Goal: Task Accomplishment & Management: Manage account settings

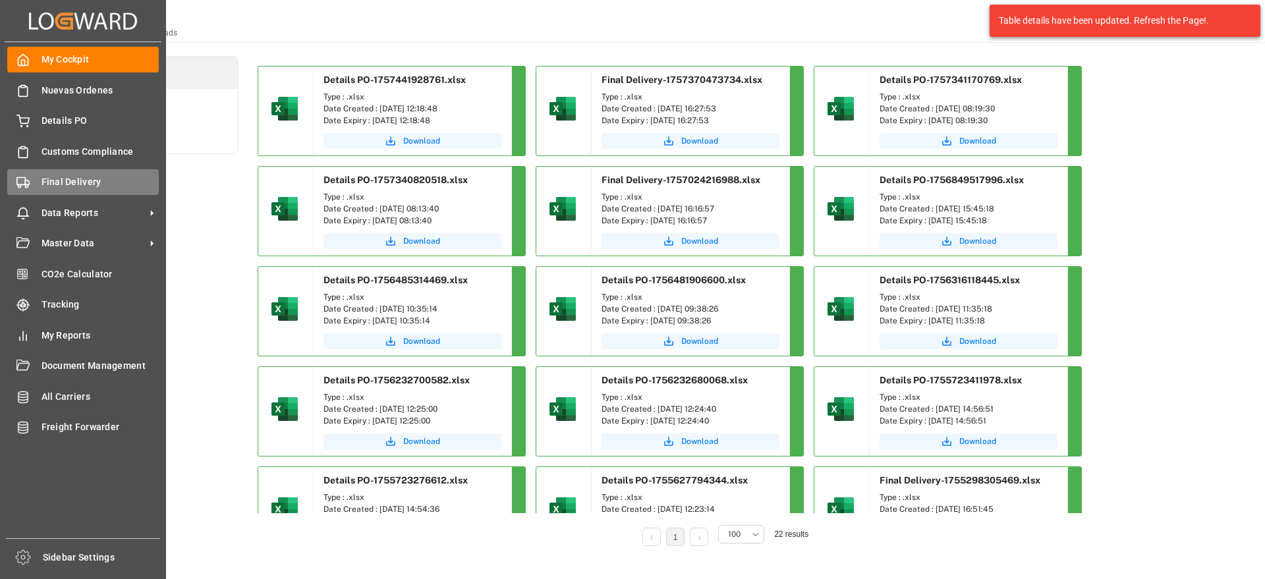
click at [49, 182] on span "Final Delivery" at bounding box center [101, 182] width 118 height 14
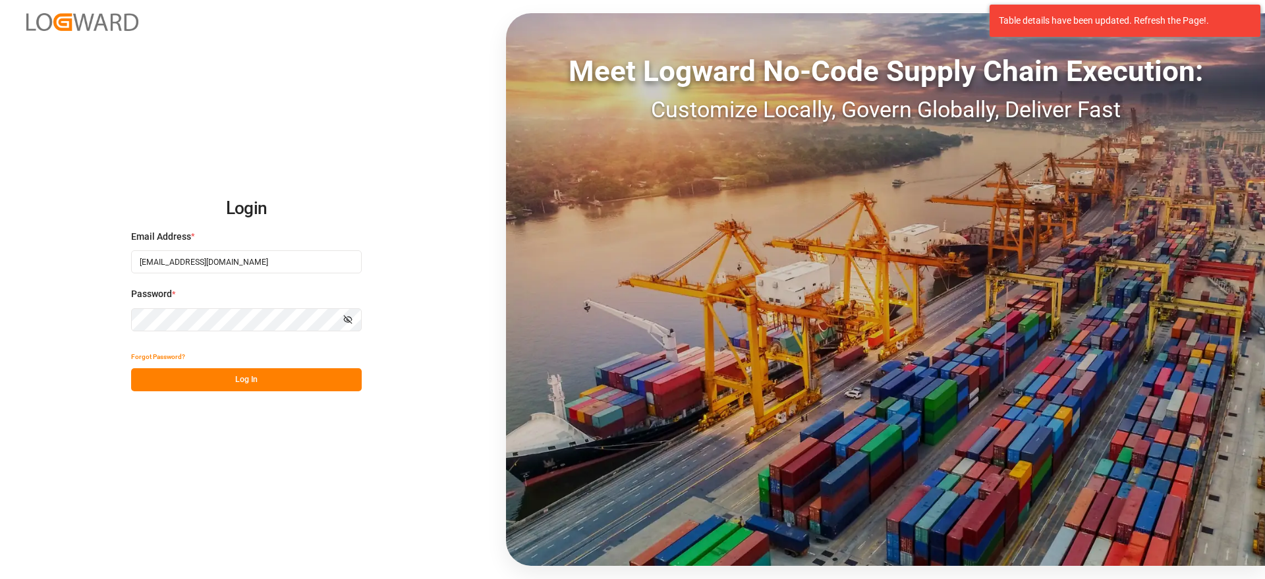
click at [241, 375] on button "Log In" at bounding box center [246, 379] width 231 height 23
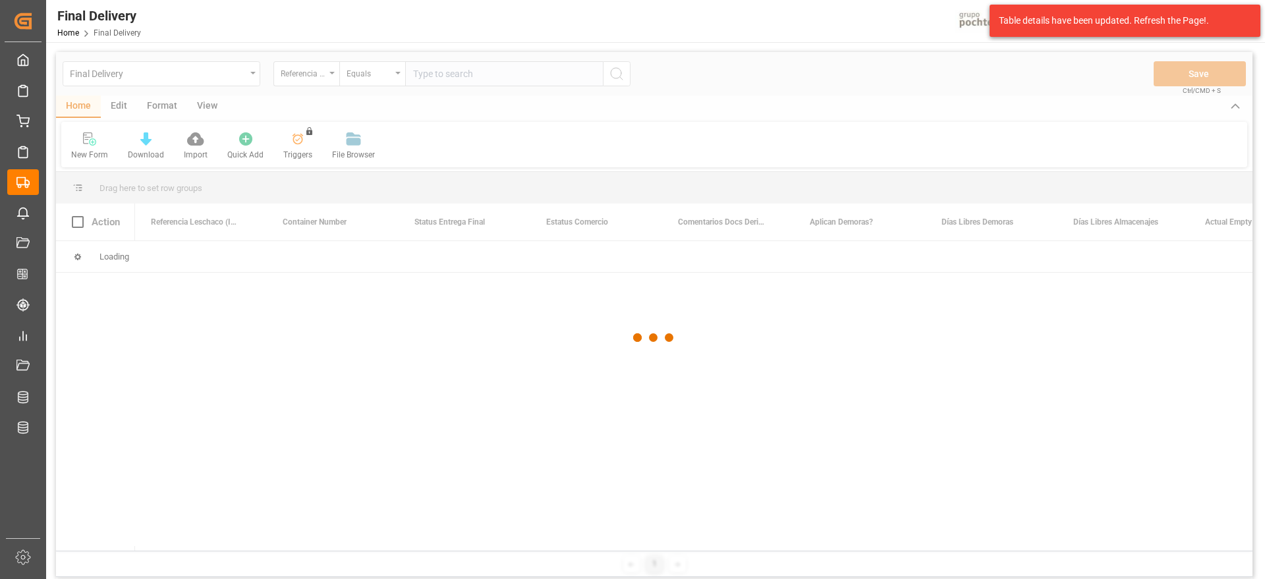
click at [458, 76] on div at bounding box center [654, 337] width 1196 height 571
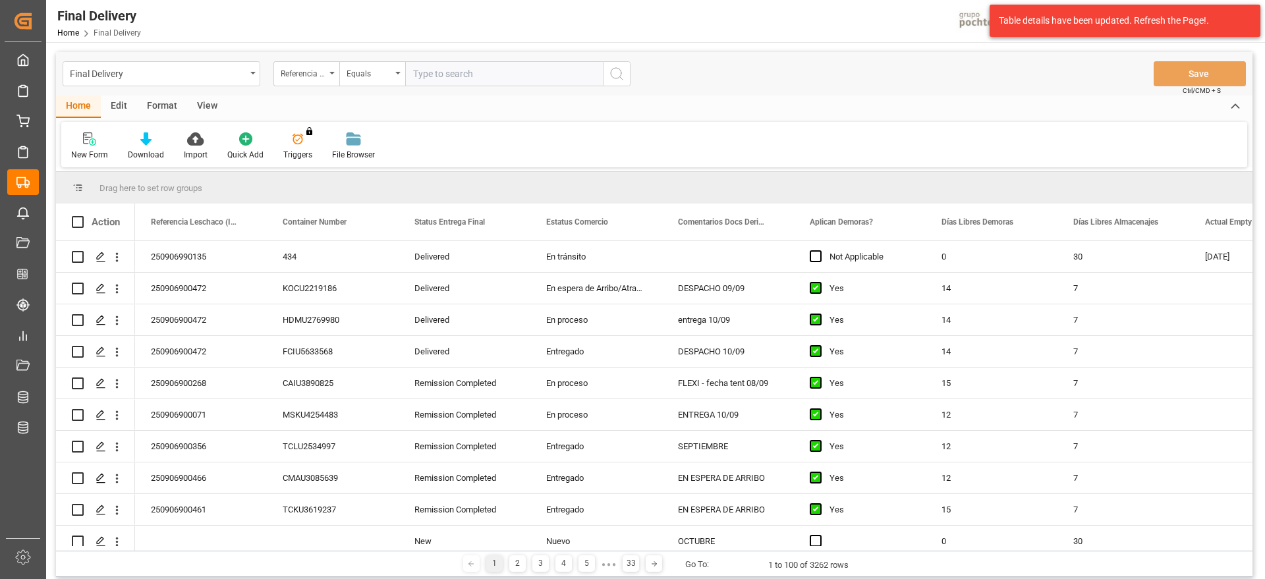
click at [450, 78] on input "text" at bounding box center [504, 73] width 198 height 25
paste input "250906900431"
type input "250906900431"
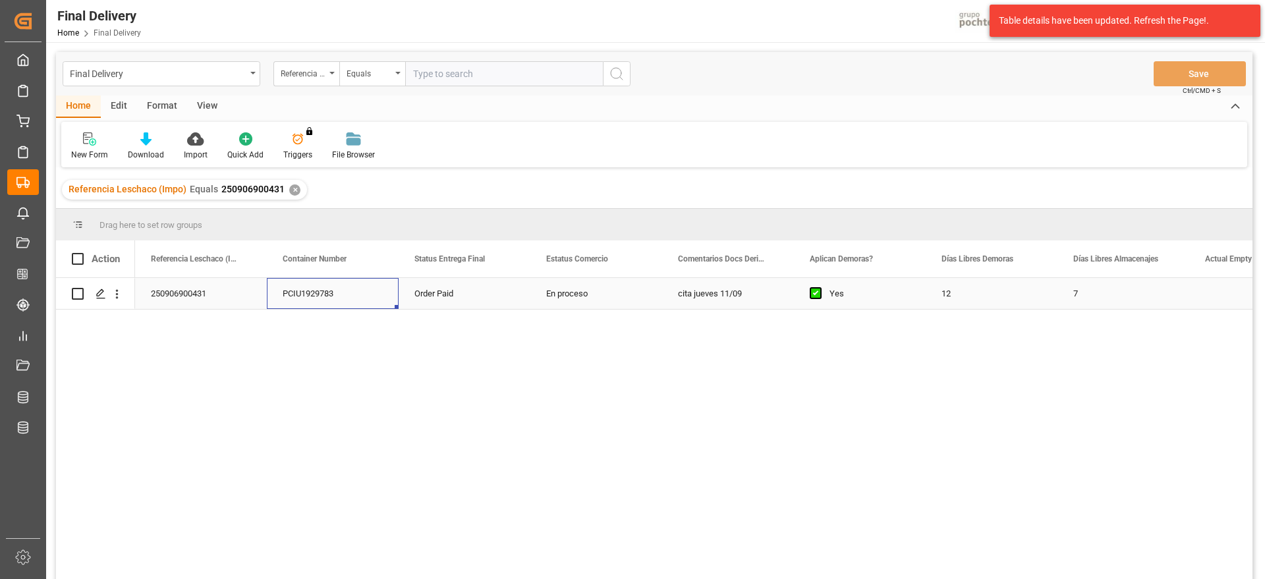
click at [378, 296] on div "PCIU1929783" at bounding box center [333, 293] width 132 height 31
click at [480, 302] on div "Order Paid" at bounding box center [465, 293] width 132 height 31
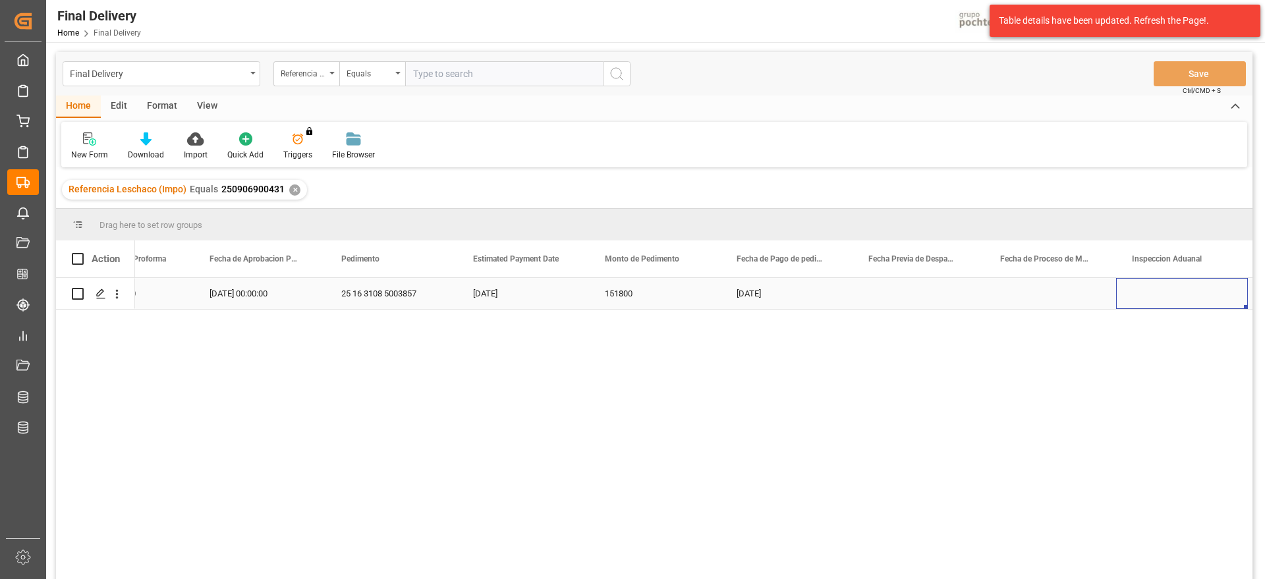
scroll to position [0, 2972]
click at [899, 285] on div "Press SPACE to select this row." at bounding box center [918, 293] width 132 height 31
click at [912, 296] on div "Press SPACE to select this row." at bounding box center [918, 293] width 132 height 31
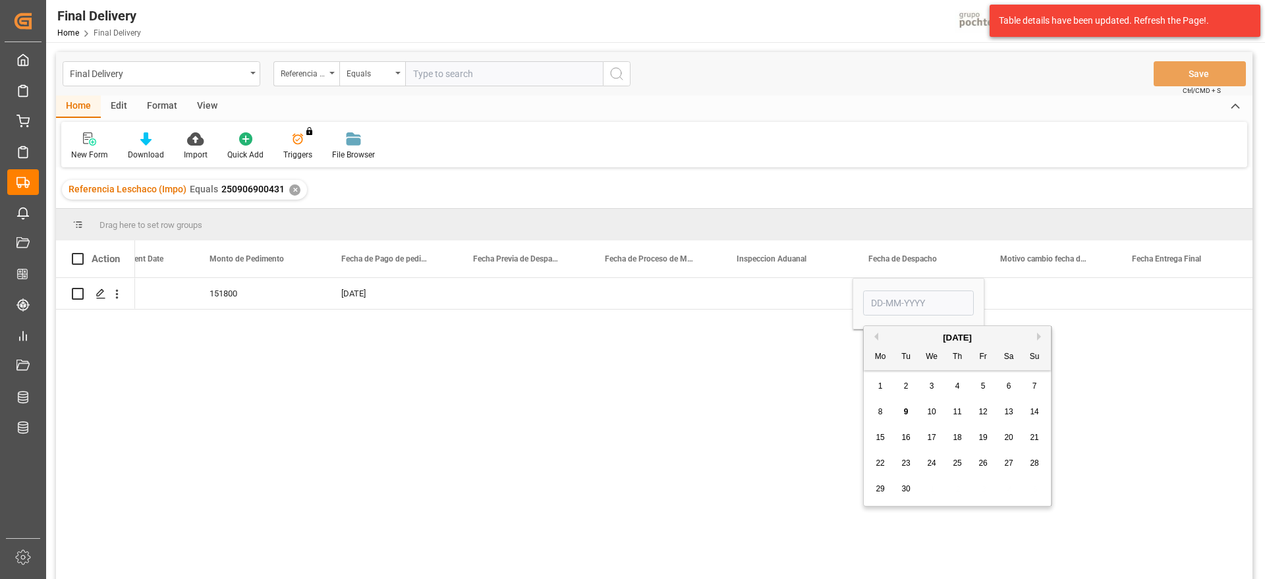
click at [955, 408] on span "11" at bounding box center [957, 411] width 9 height 9
type input "[DATE]"
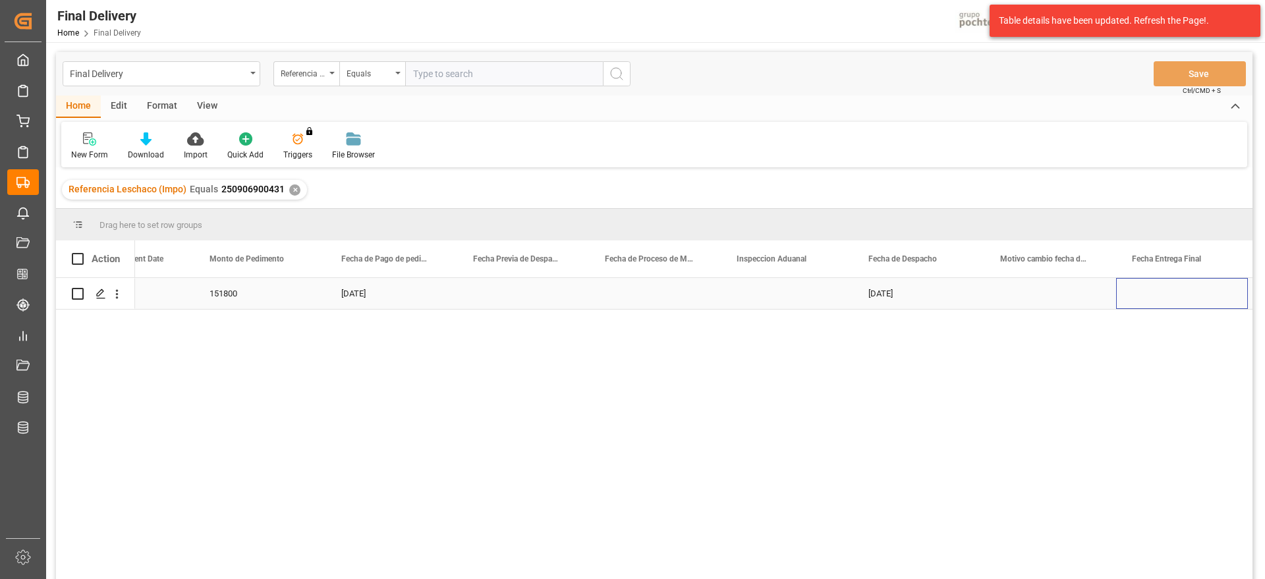
click at [1183, 297] on div "Press SPACE to select this row." at bounding box center [1182, 293] width 132 height 31
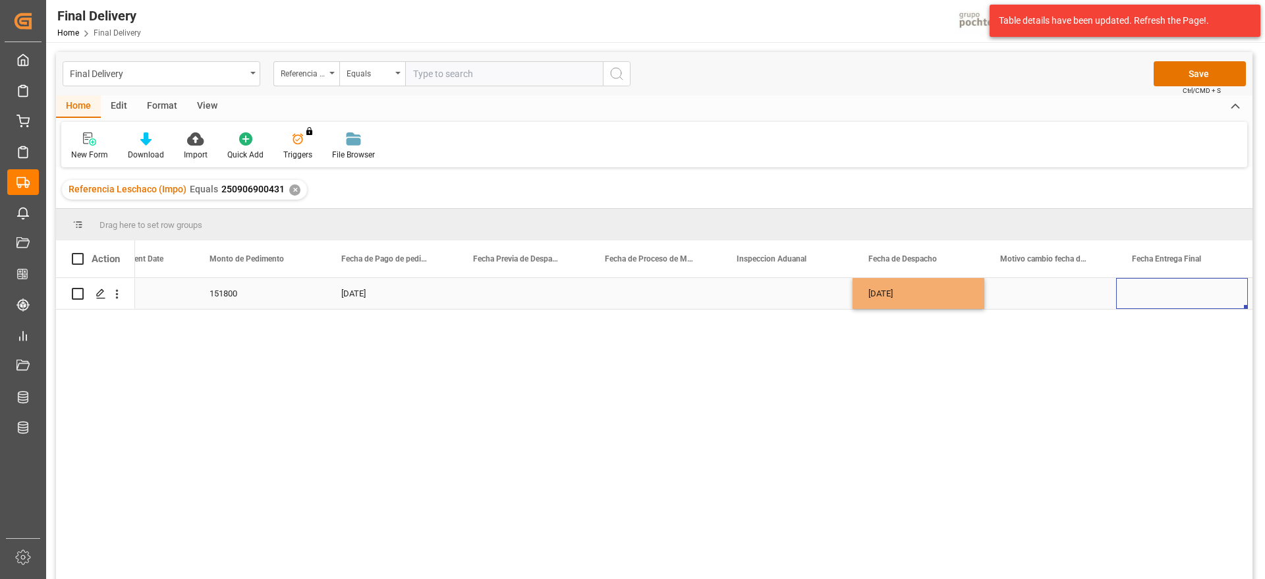
click at [1183, 297] on div "Press SPACE to select this row." at bounding box center [1182, 293] width 132 height 31
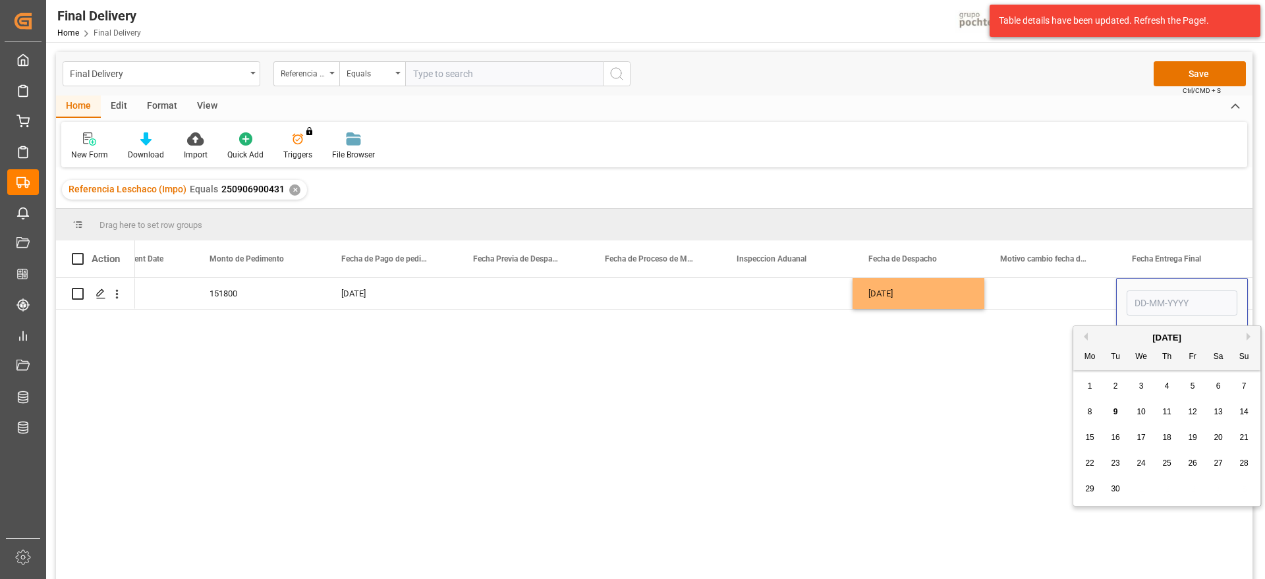
click at [1186, 401] on div "8 9 10 11 12 13 14" at bounding box center [1167, 412] width 180 height 26
click at [1190, 409] on span "12" at bounding box center [1192, 411] width 9 height 9
type input "[DATE]"
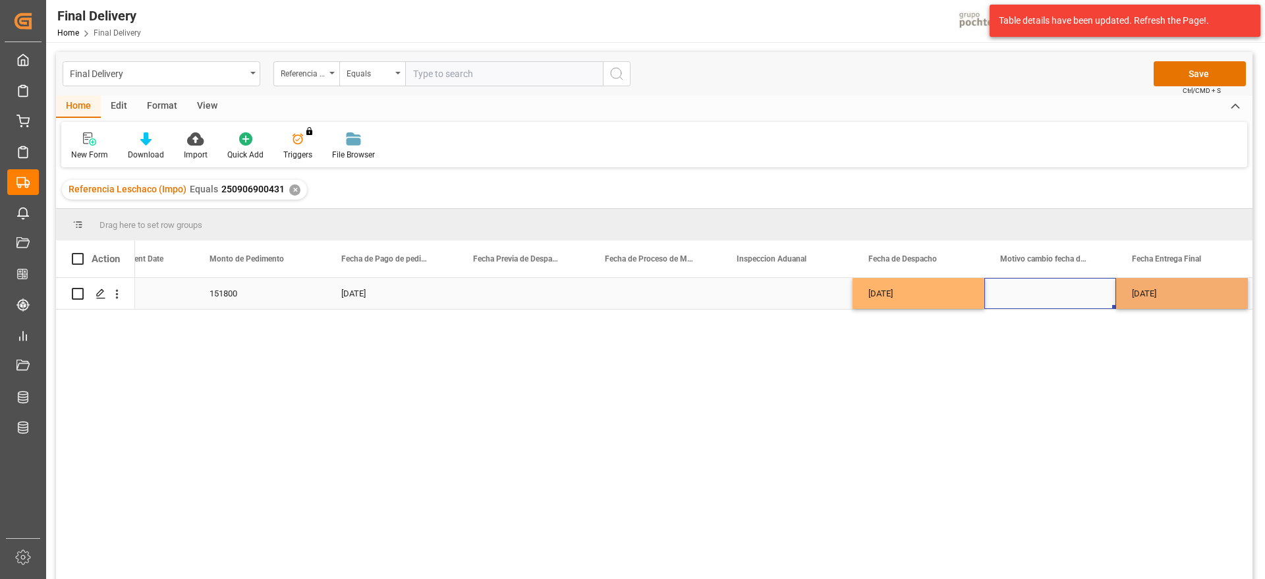
click at [1071, 287] on div "Press SPACE to select this row." at bounding box center [1050, 293] width 132 height 31
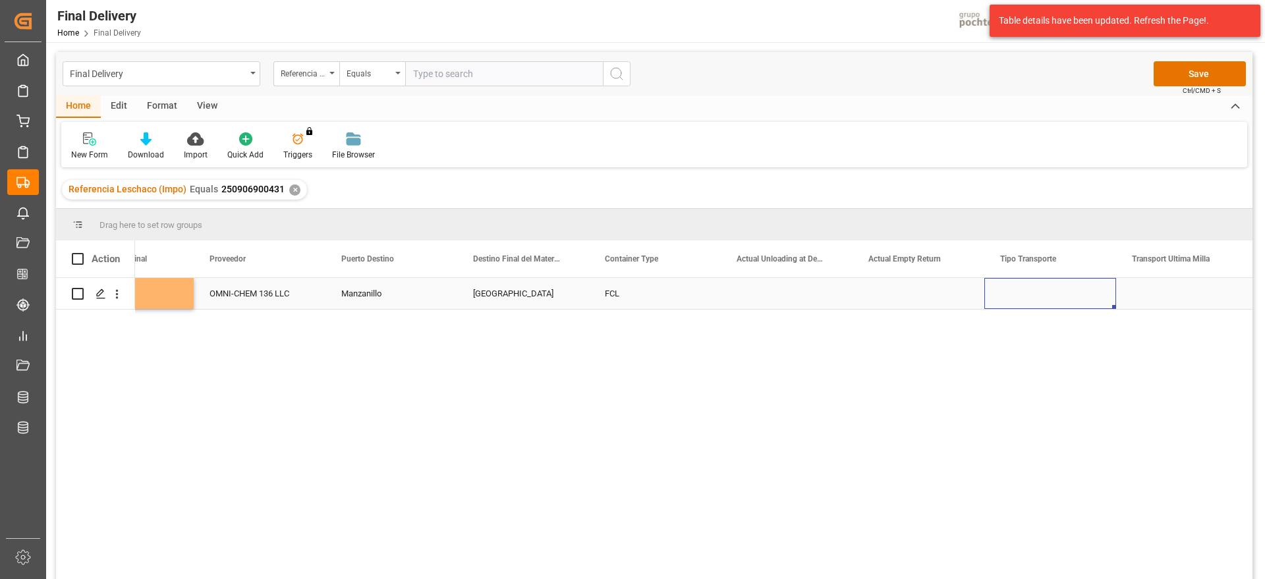
click at [1064, 291] on div "Press SPACE to select this row." at bounding box center [1050, 293] width 132 height 31
click at [1094, 294] on button "Select" at bounding box center [1050, 301] width 111 height 25
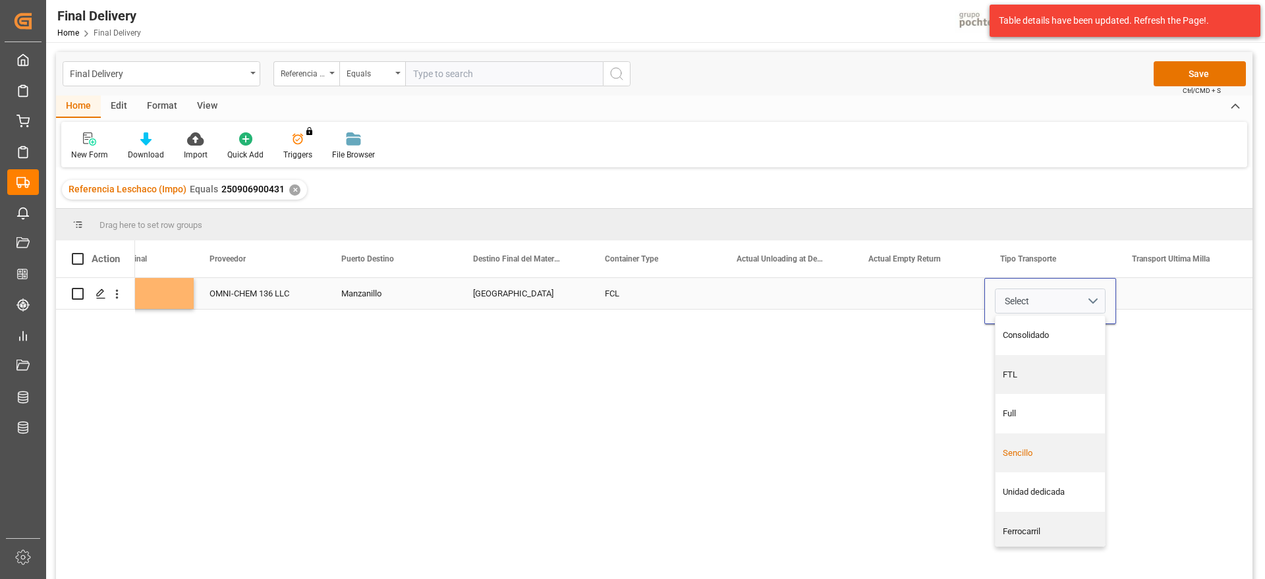
click at [1055, 455] on div "Sencillo" at bounding box center [1051, 453] width 96 height 13
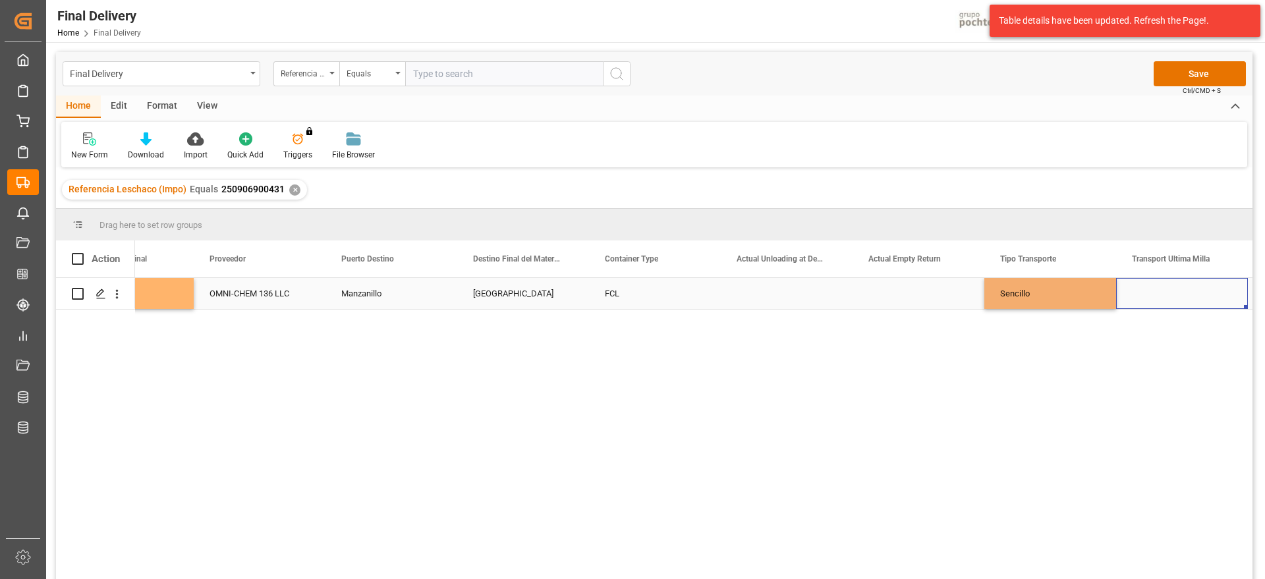
click at [1198, 296] on div "Press SPACE to select this row." at bounding box center [1182, 293] width 132 height 31
click at [1220, 296] on button "Select" at bounding box center [1181, 301] width 111 height 25
click at [1173, 329] on div "Leschaco" at bounding box center [1182, 335] width 96 height 13
click at [1070, 296] on div "Sencillo" at bounding box center [1050, 293] width 132 height 31
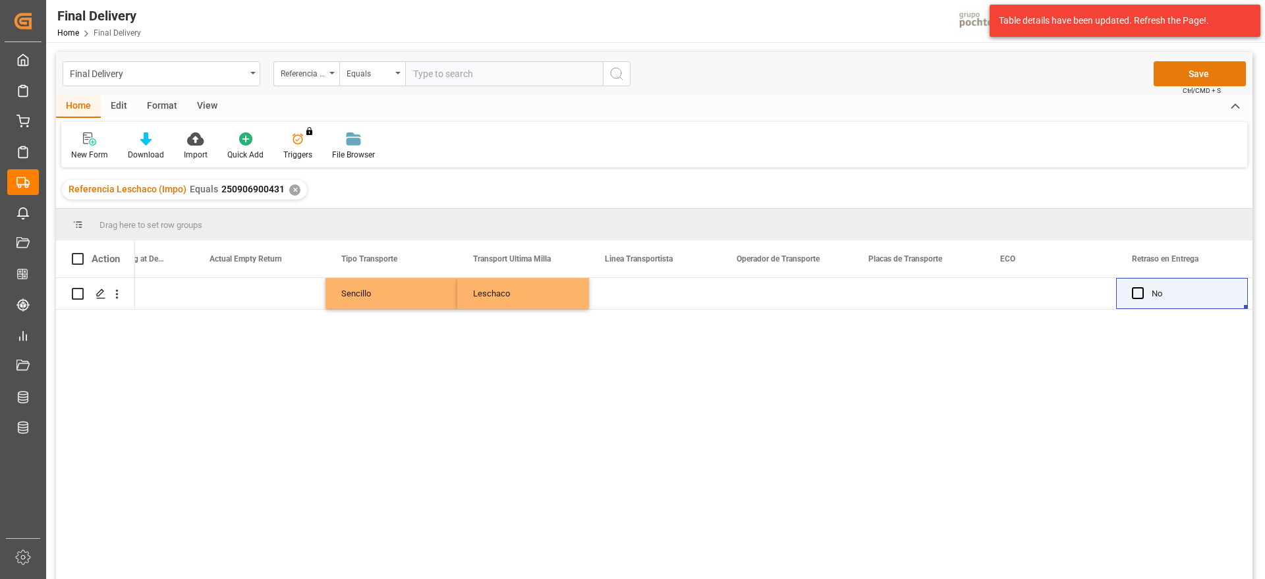
click at [1209, 69] on button "Save" at bounding box center [1199, 73] width 92 height 25
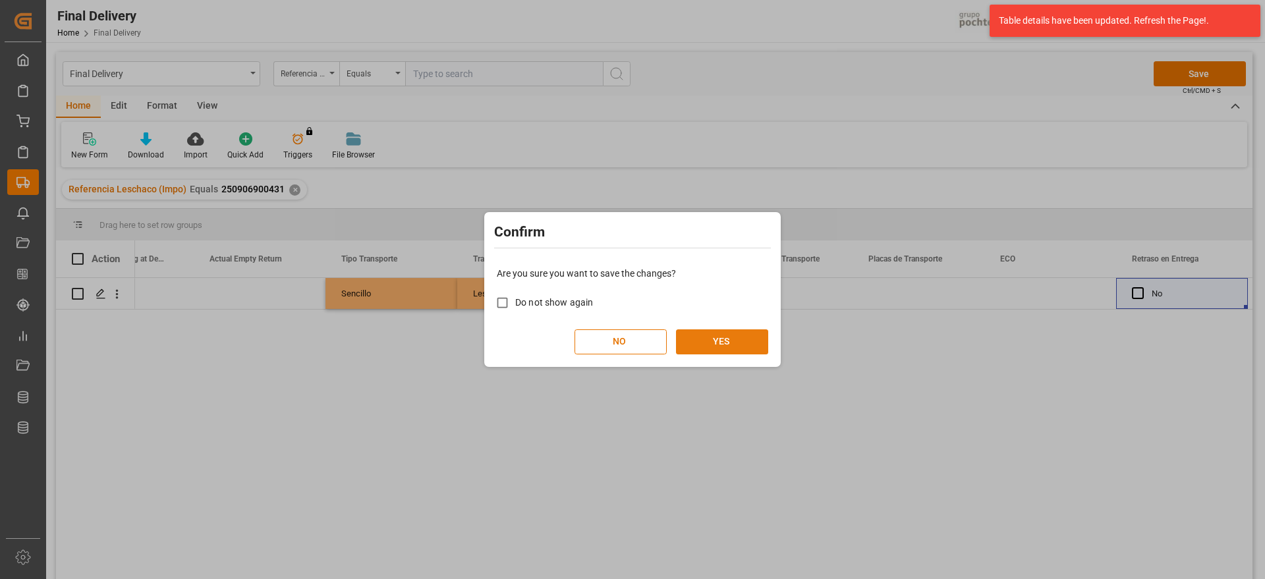
click at [727, 337] on button "YES" at bounding box center [722, 341] width 92 height 25
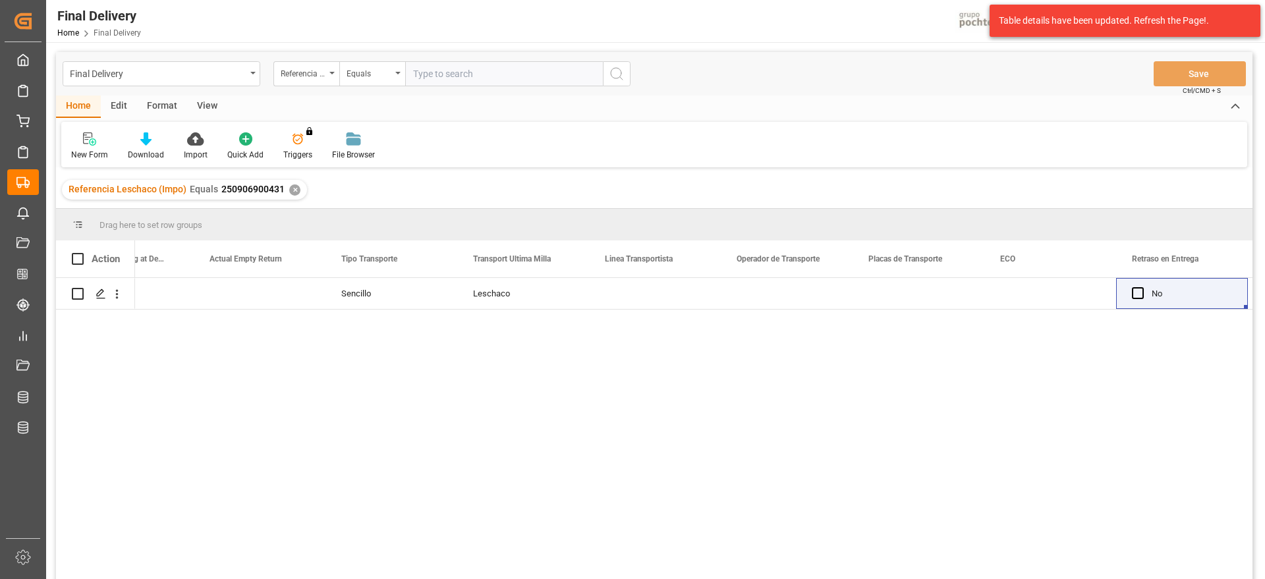
click at [679, 298] on div "Press SPACE to select this row." at bounding box center [655, 293] width 132 height 31
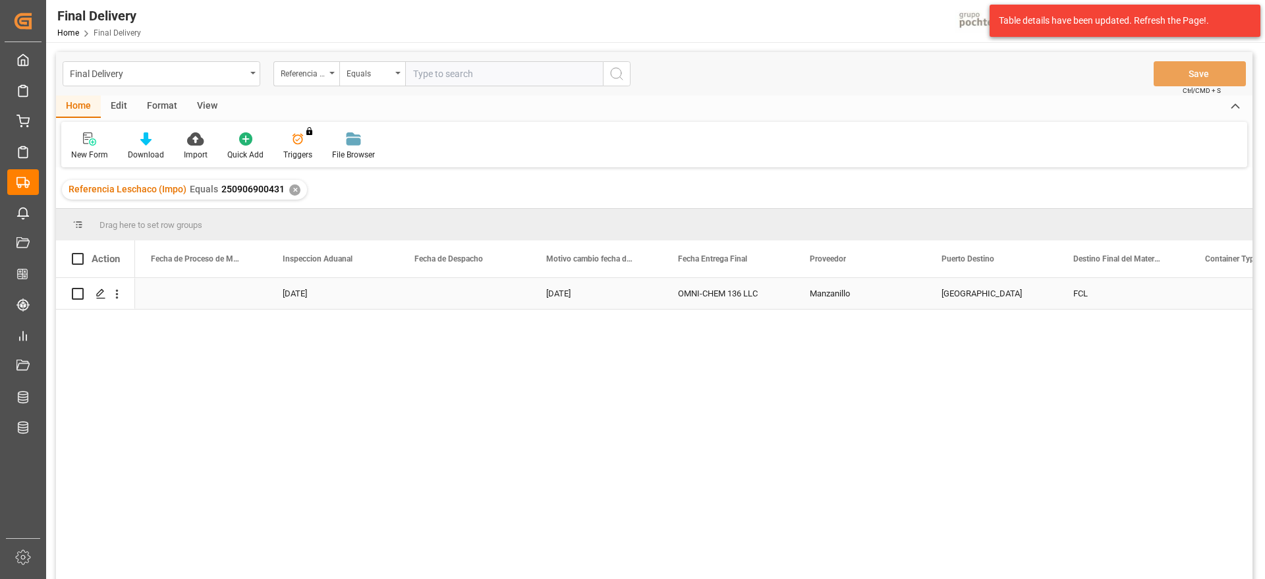
scroll to position [0, 3689]
click at [772, 299] on div "[DATE]" at bounding box center [728, 293] width 132 height 31
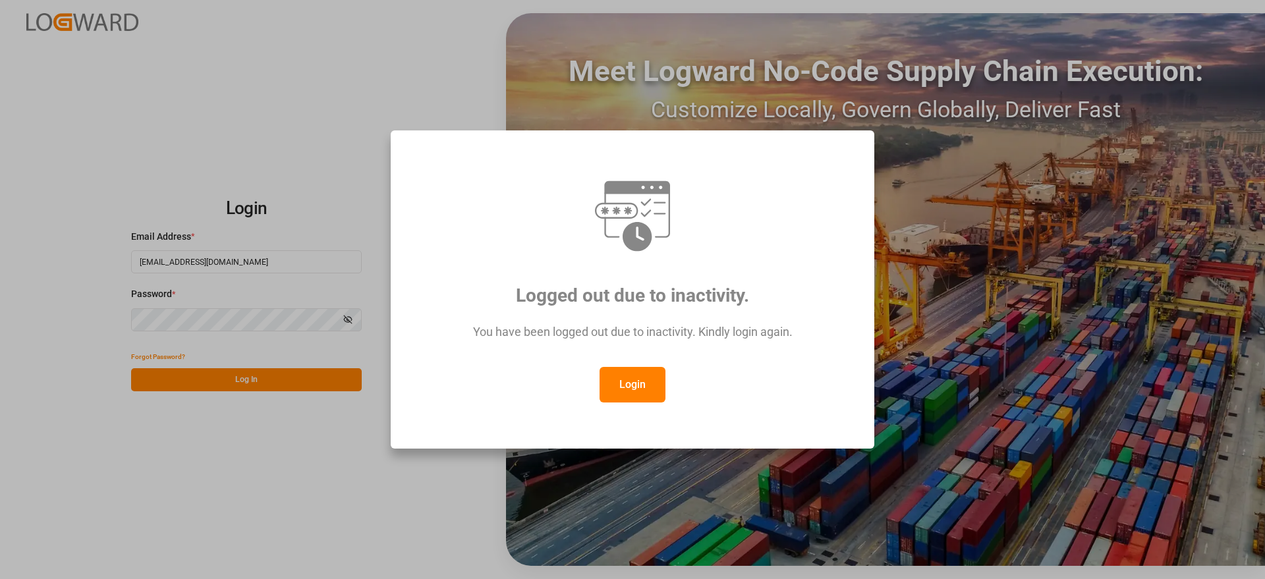
click at [638, 387] on button "Login" at bounding box center [632, 385] width 66 height 36
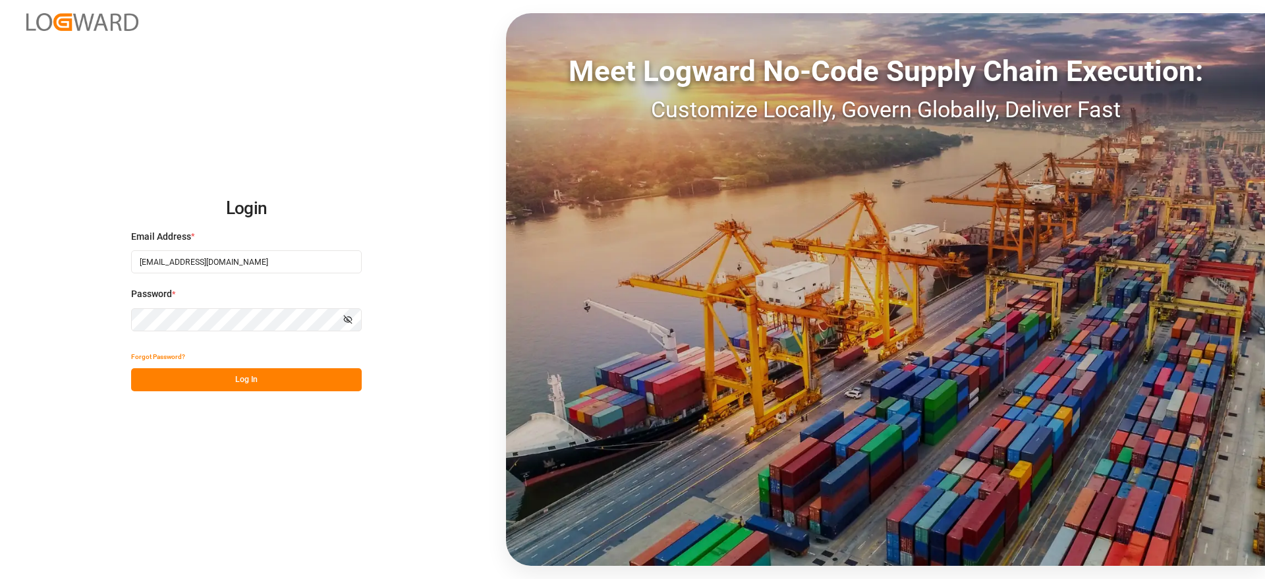
click at [268, 383] on button "Log In" at bounding box center [246, 379] width 231 height 23
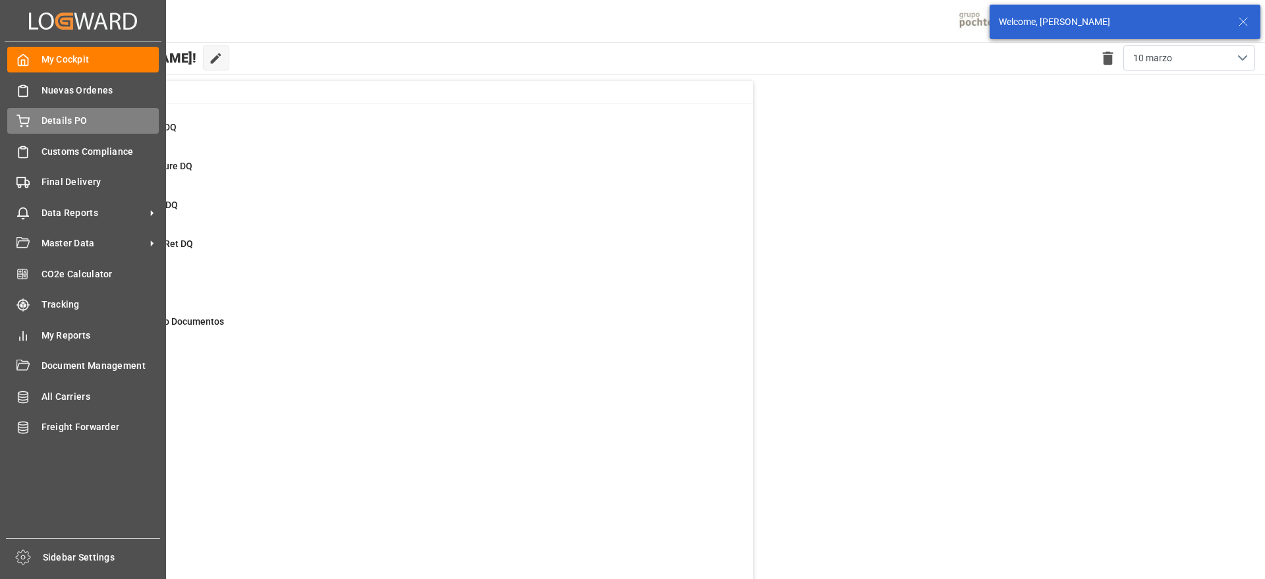
click at [75, 118] on span "Details PO" at bounding box center [101, 121] width 118 height 14
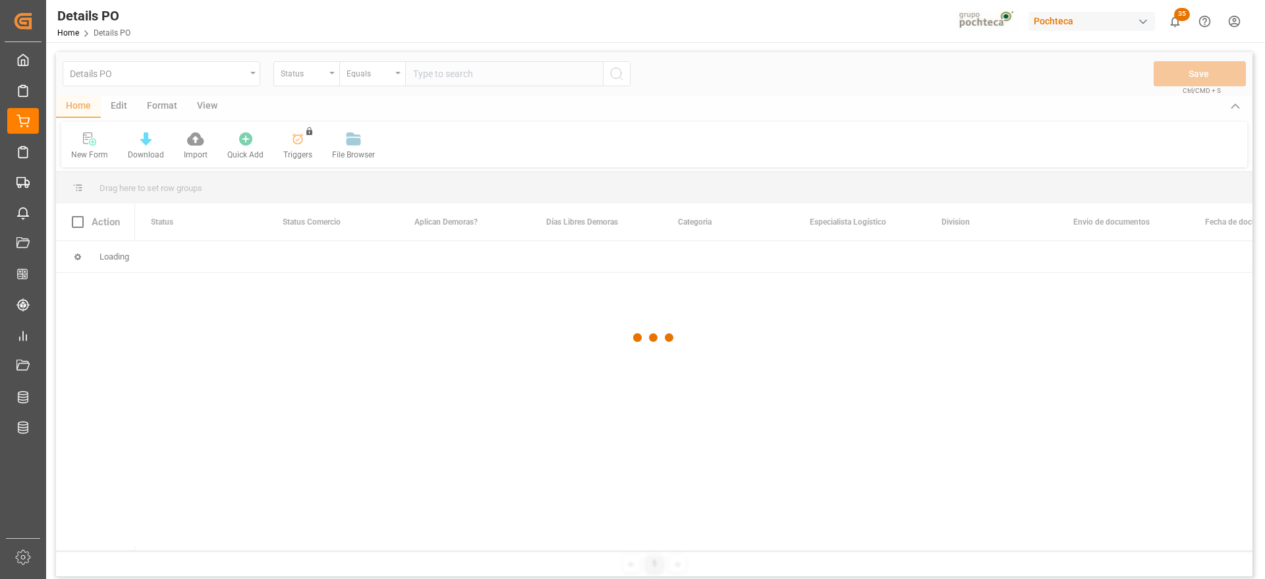
click at [302, 75] on div at bounding box center [654, 337] width 1196 height 571
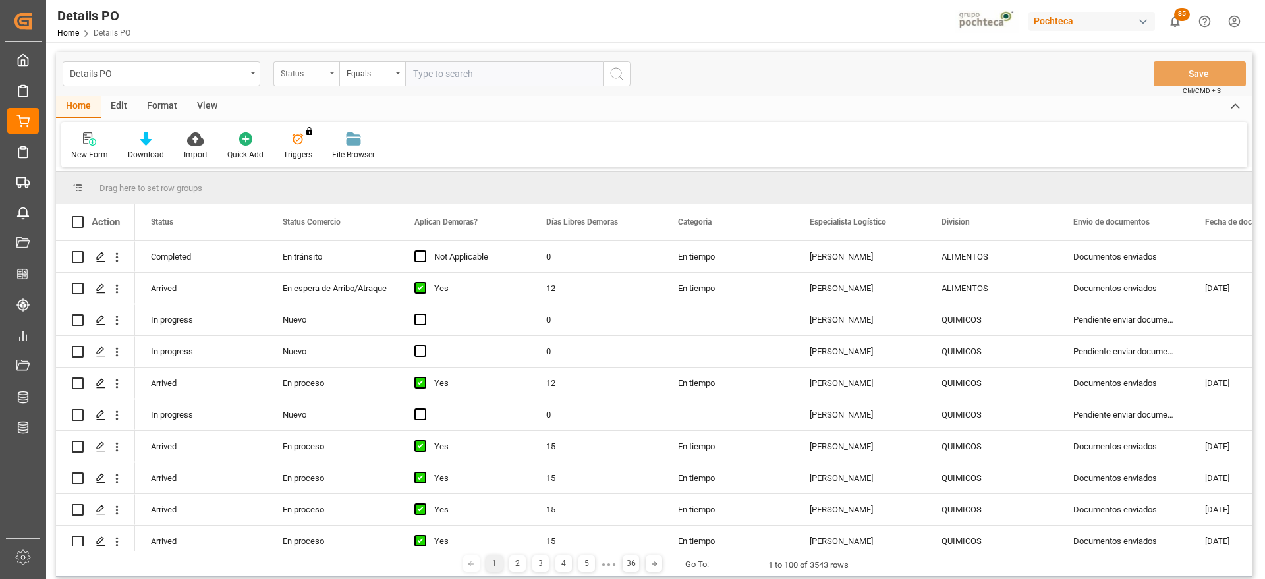
click at [319, 66] on div "Status" at bounding box center [303, 72] width 45 height 15
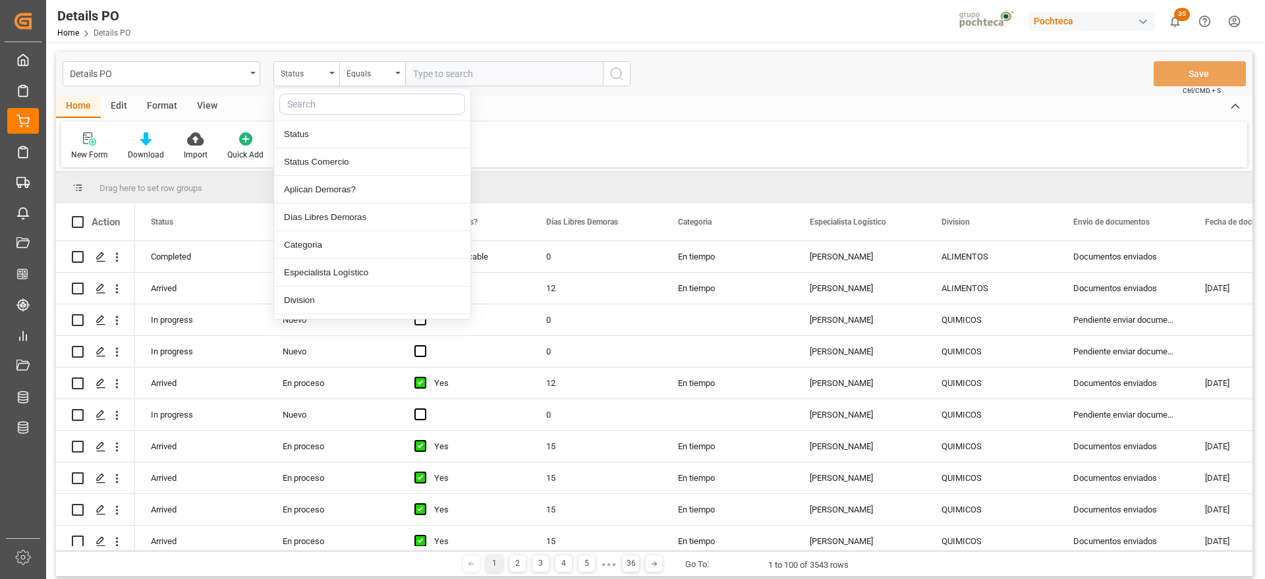
click at [318, 104] on input "text" at bounding box center [372, 104] width 186 height 21
type input "ref"
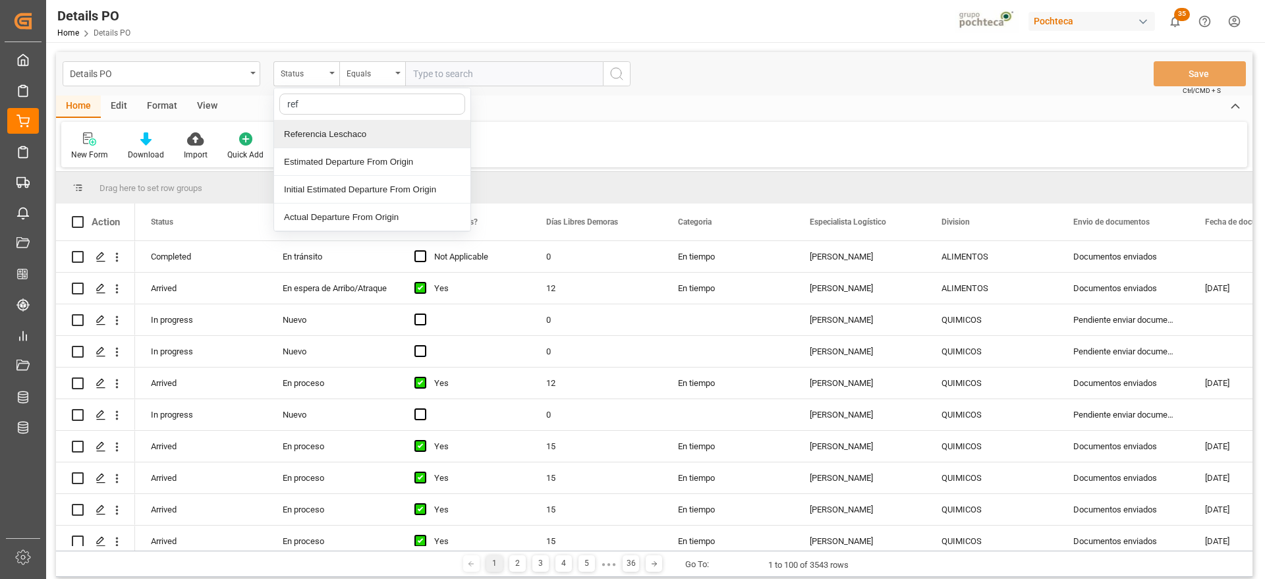
click at [329, 128] on div "Referencia Leschaco" at bounding box center [372, 135] width 196 height 28
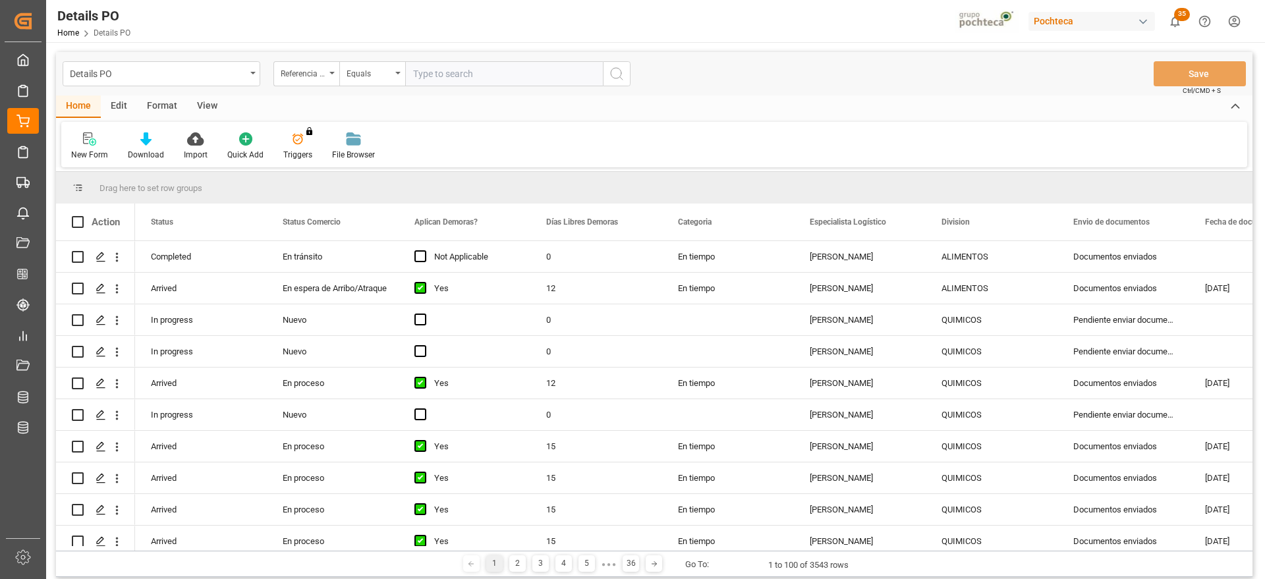
click at [475, 72] on input "text" at bounding box center [504, 73] width 198 height 25
paste input "250906900431"
type input "250906900431"
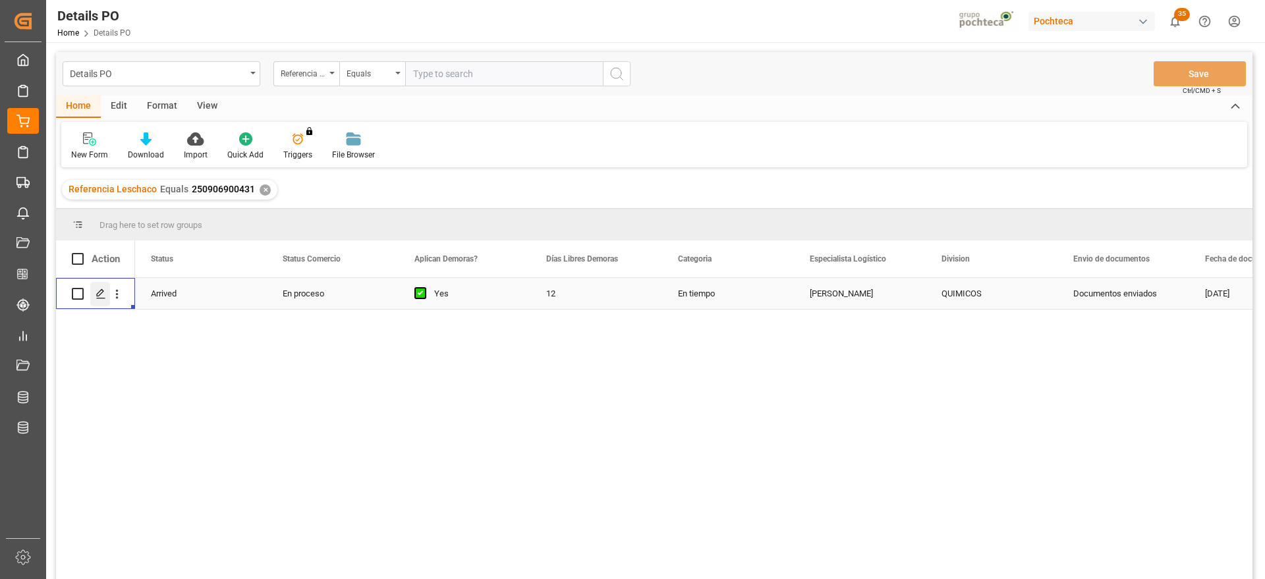
click at [96, 294] on icon "Press SPACE to select this row." at bounding box center [101, 294] width 11 height 11
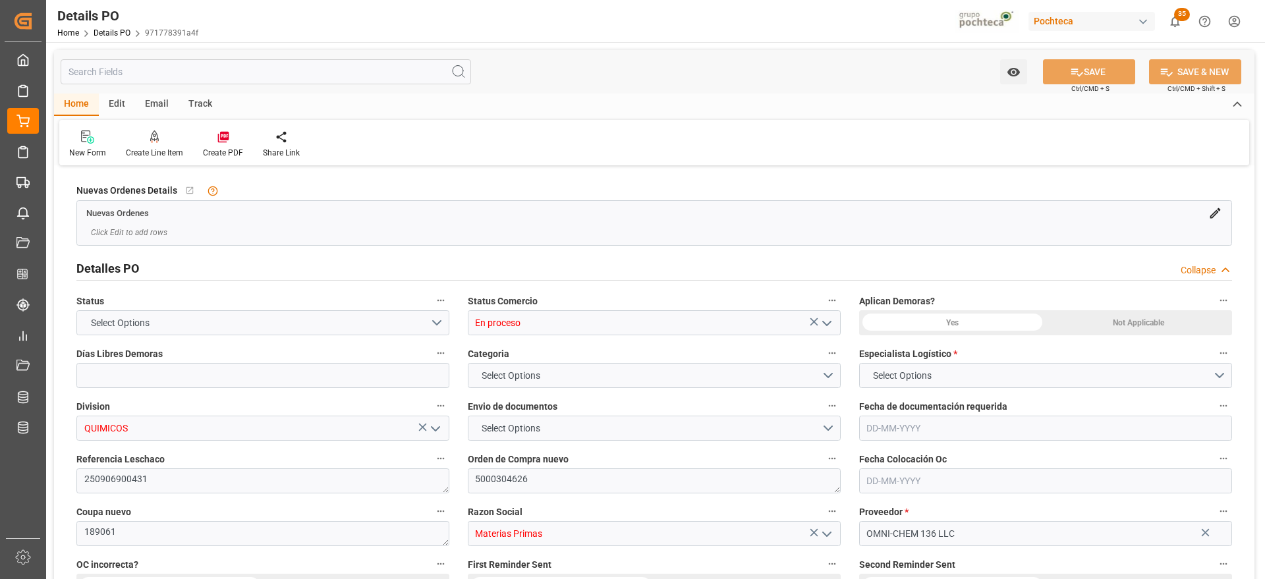
type input "12"
type input "1"
type input "26-08-2025"
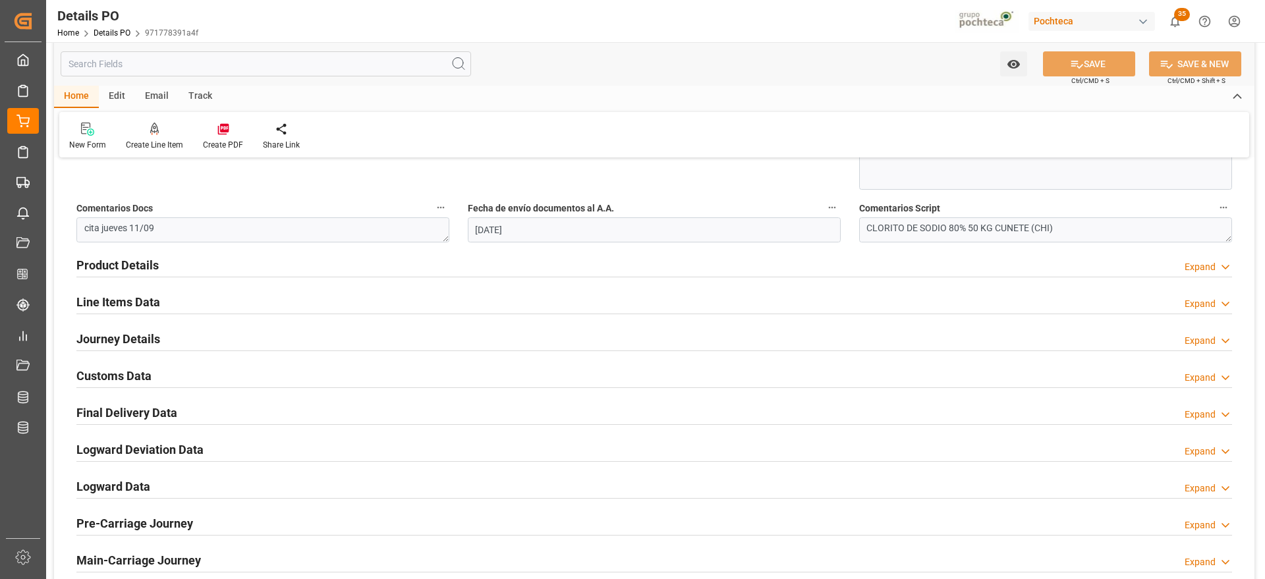
scroll to position [741, 0]
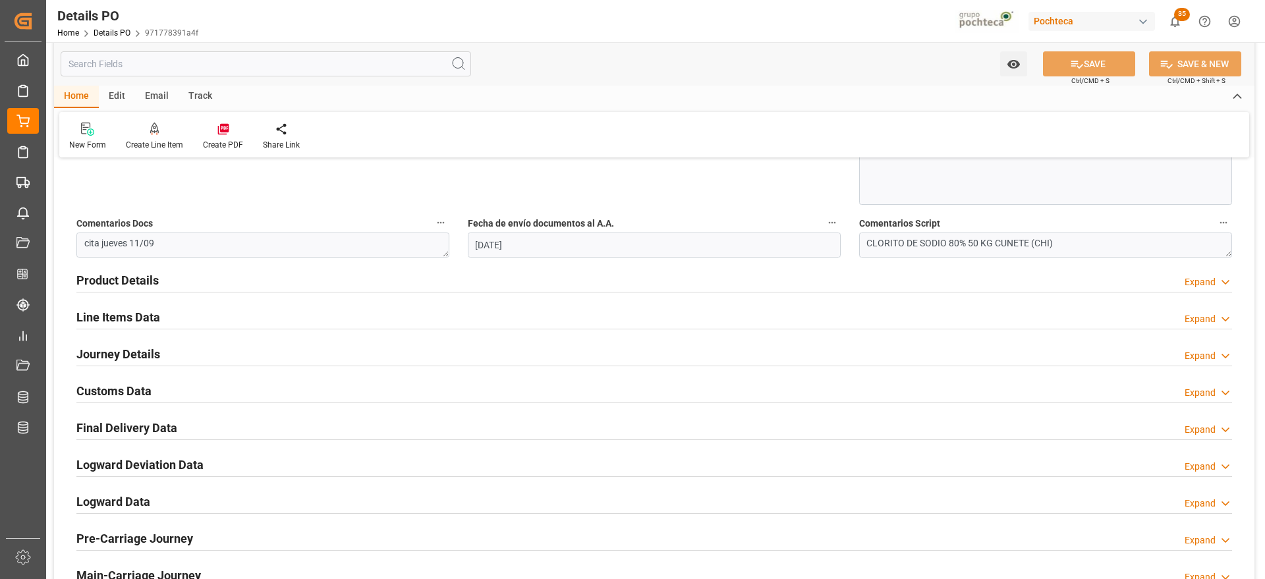
click at [117, 315] on h2 "Line Items Data" at bounding box center [118, 317] width 84 height 18
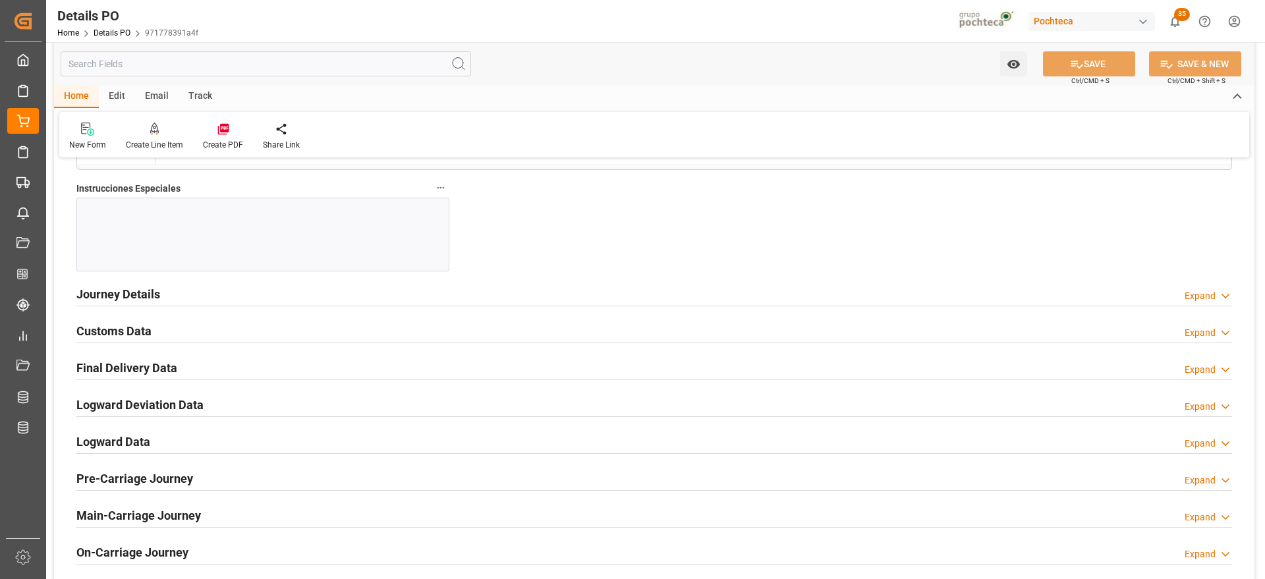
scroll to position [1318, 0]
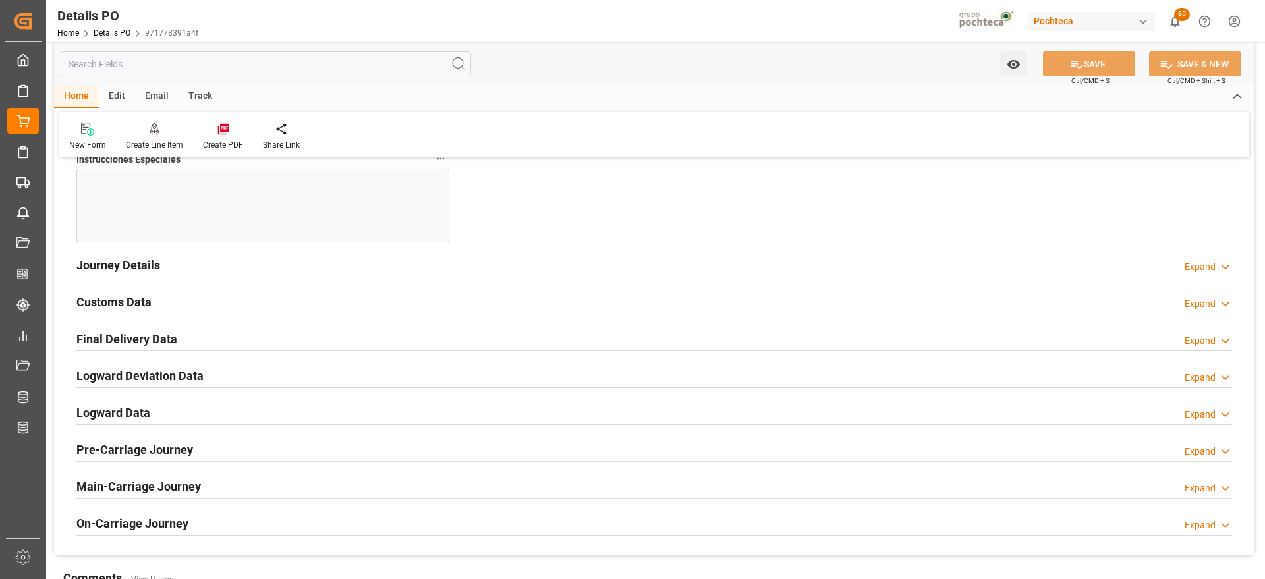
click at [111, 296] on h2 "Customs Data" at bounding box center [113, 302] width 75 height 18
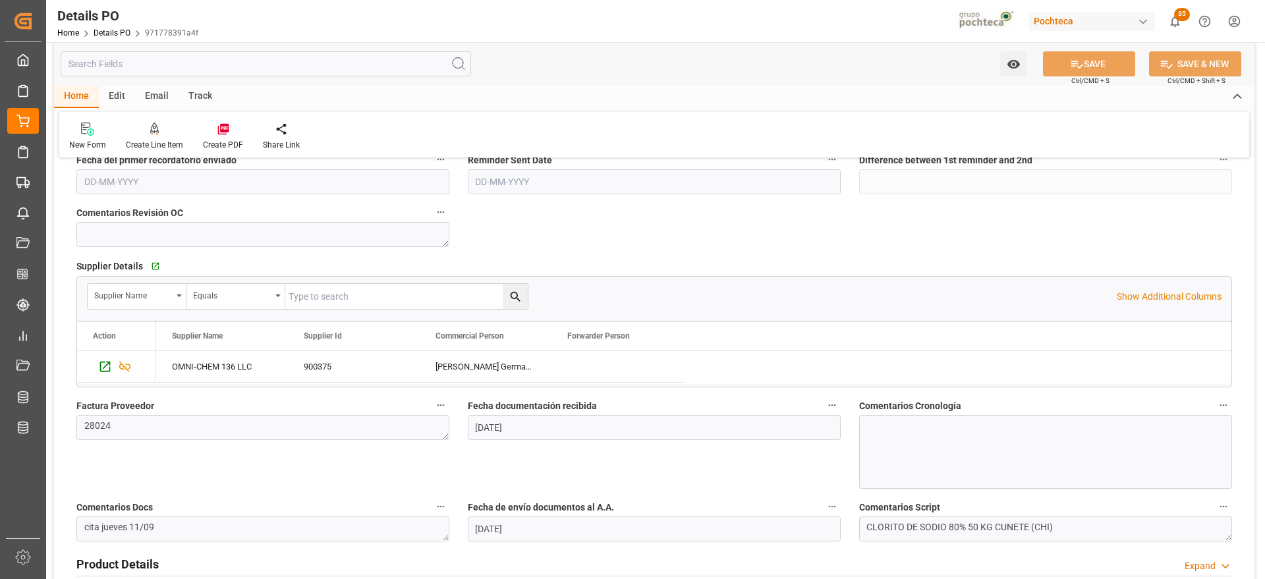
scroll to position [165, 0]
